Goal: Task Accomplishment & Management: Use online tool/utility

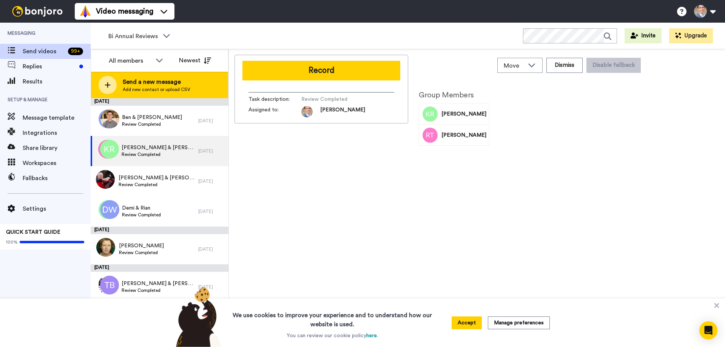
click at [150, 88] on span "Add new contact or upload CSV" at bounding box center [157, 90] width 68 height 6
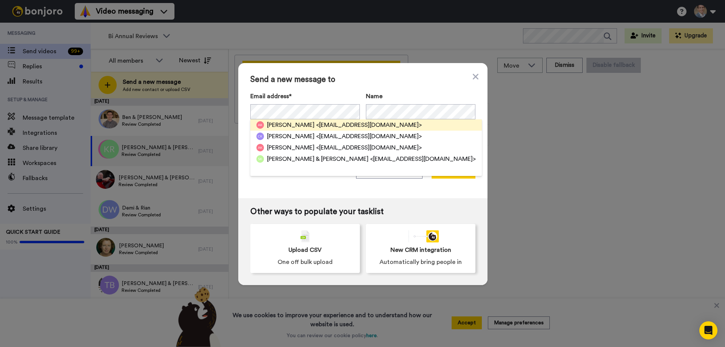
click at [283, 125] on span "[PERSON_NAME]" at bounding box center [291, 125] width 48 height 9
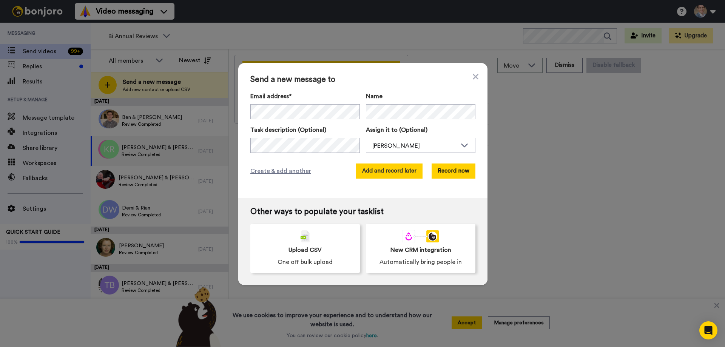
click at [401, 174] on button "Add and record later" at bounding box center [389, 171] width 66 height 15
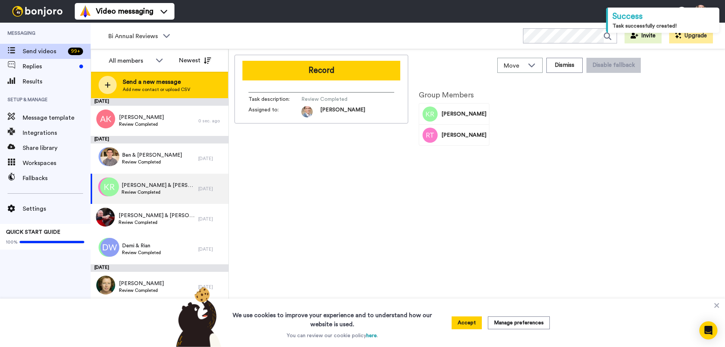
click at [105, 93] on div at bounding box center [108, 85] width 18 height 18
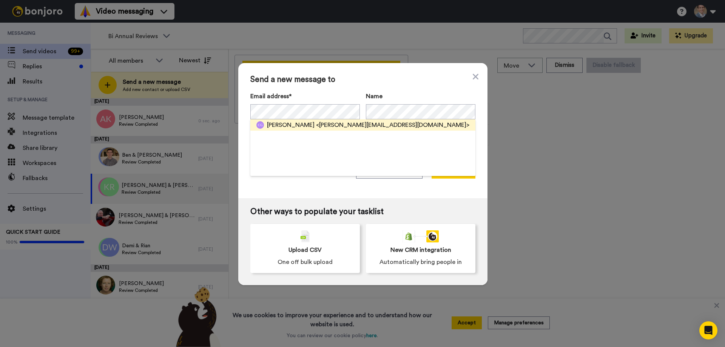
click at [286, 121] on span "[PERSON_NAME]" at bounding box center [291, 125] width 48 height 9
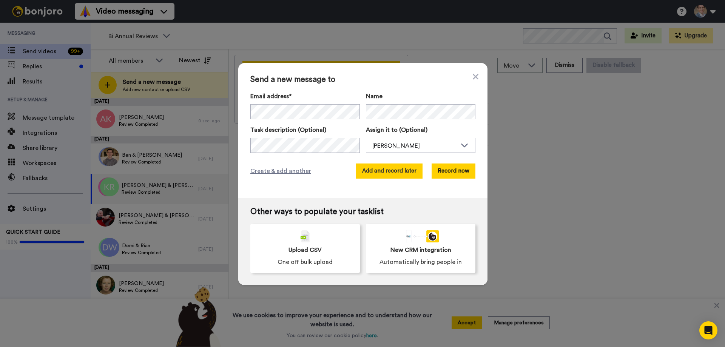
click at [384, 174] on button "Add and record later" at bounding box center [389, 171] width 66 height 15
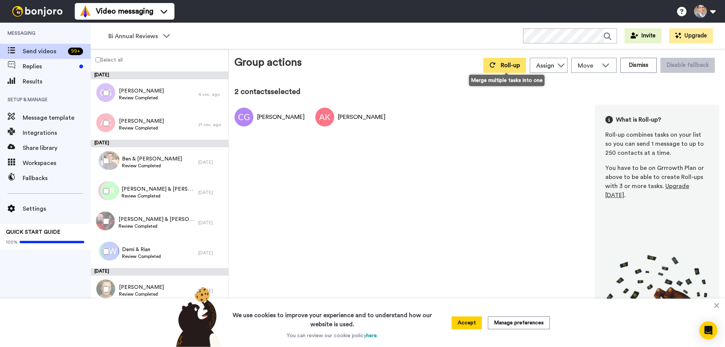
click at [514, 63] on span "Roll-up" at bounding box center [510, 65] width 19 height 6
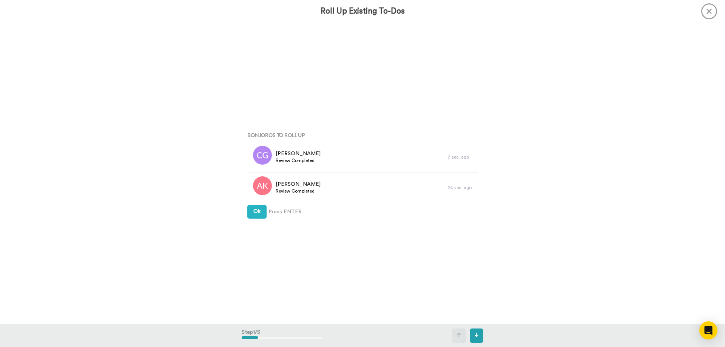
click at [249, 221] on div "Bonjoros To Roll Up [PERSON_NAME] Review Completed 7 sec. ago [PERSON_NAME] Rev…" at bounding box center [363, 174] width 242 height 174
click at [253, 213] on span "Ok" at bounding box center [256, 211] width 7 height 5
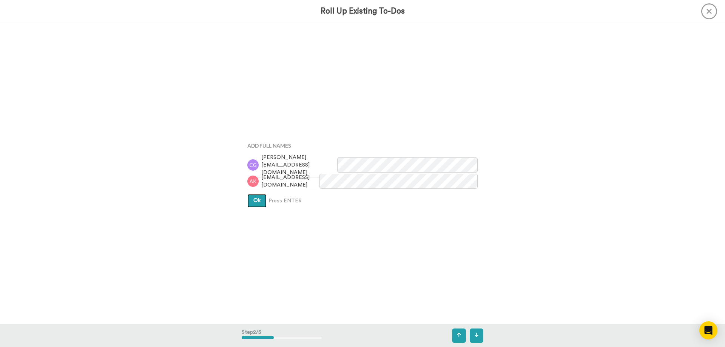
click at [258, 199] on span "Ok" at bounding box center [256, 200] width 7 height 5
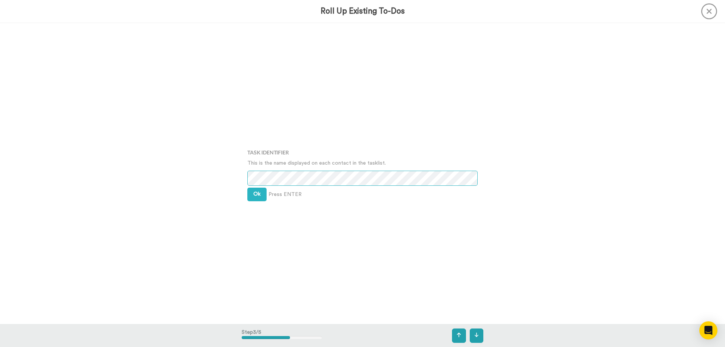
scroll to position [603, 0]
click at [250, 192] on button "Ok" at bounding box center [256, 195] width 19 height 14
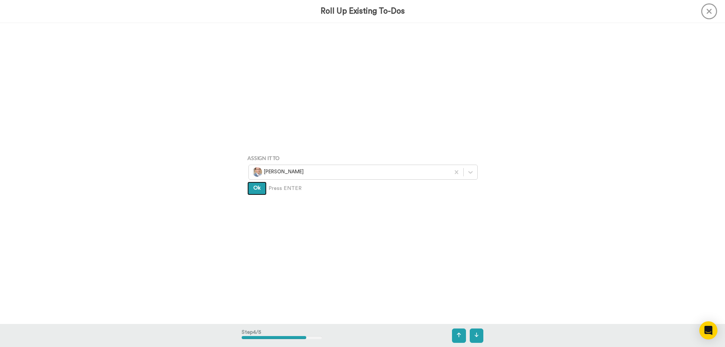
click at [255, 185] on button "Ok" at bounding box center [256, 189] width 19 height 14
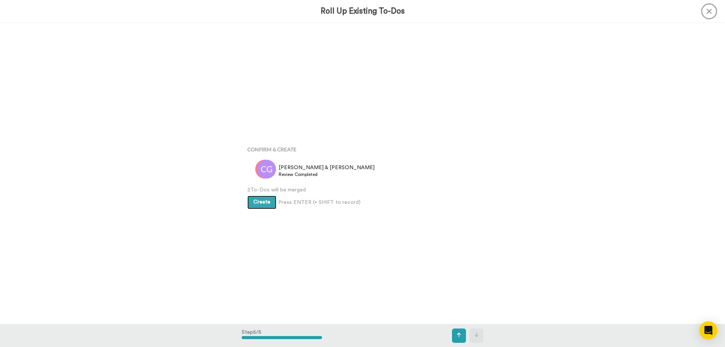
scroll to position [1205, 0]
click at [260, 200] on span "Create" at bounding box center [261, 199] width 17 height 5
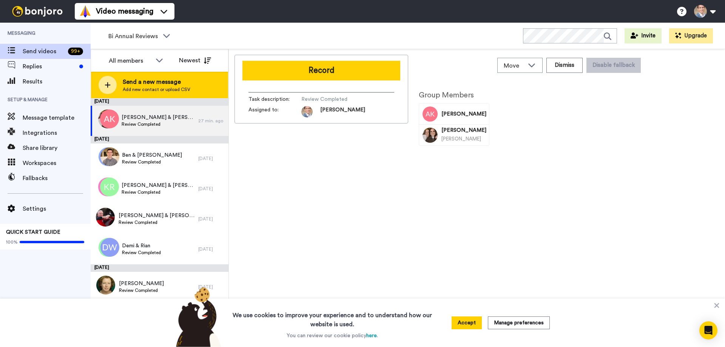
click at [106, 84] on icon at bounding box center [108, 85] width 6 height 7
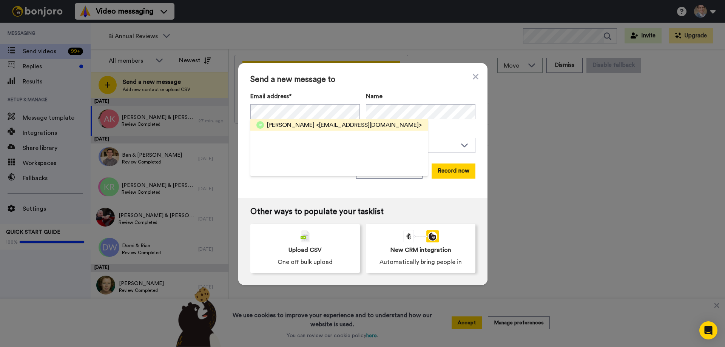
click at [289, 122] on span "Jarrod Burgess" at bounding box center [291, 125] width 48 height 9
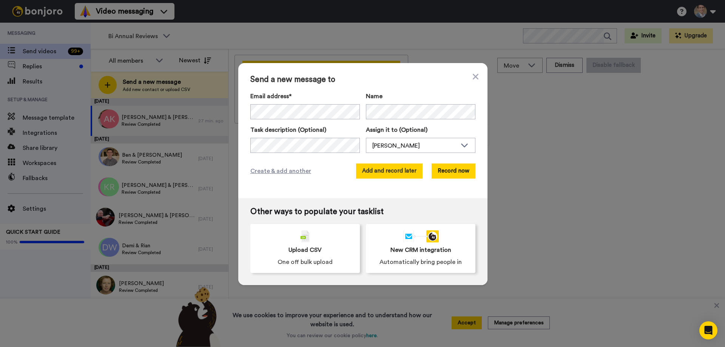
click at [387, 173] on button "Add and record later" at bounding box center [389, 171] width 66 height 15
